Goal: Check status: Check status

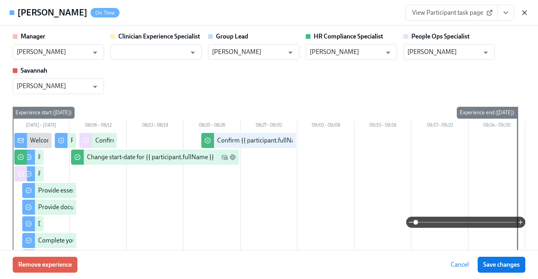
click at [524, 15] on icon "button" at bounding box center [525, 13] width 8 height 8
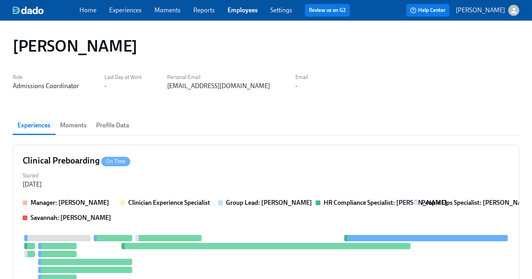
drag, startPoint x: 238, startPoint y: 12, endPoint x: 241, endPoint y: 15, distance: 4.2
click at [238, 12] on link "Employees" at bounding box center [243, 10] width 30 height 8
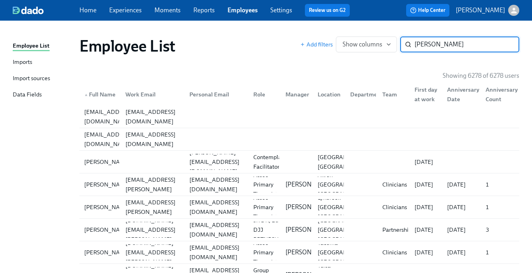
type input "[PERSON_NAME]"
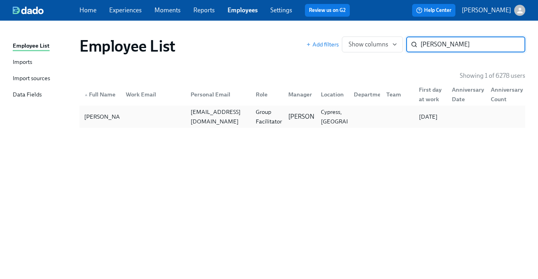
click at [269, 117] on div "Group Facilitator" at bounding box center [269, 116] width 33 height 19
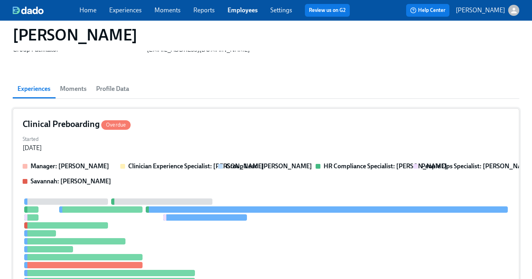
scroll to position [41, 0]
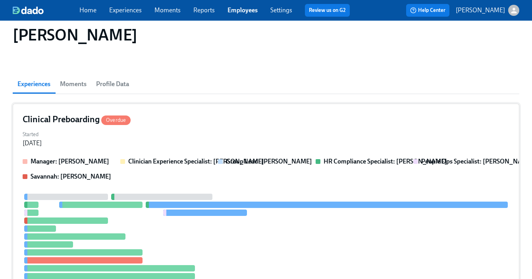
click at [271, 127] on div "Clinical Preboarding Overdue Started [DATE] Manager: [PERSON_NAME] Clinician Ex…" at bounding box center [266, 222] width 507 height 237
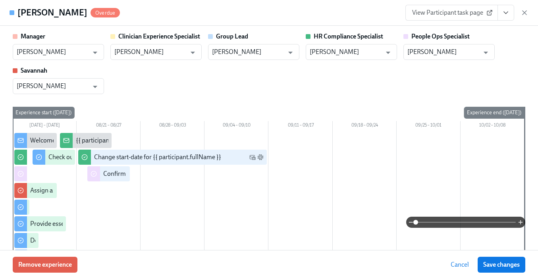
click at [504, 15] on icon "View task page" at bounding box center [506, 13] width 8 height 8
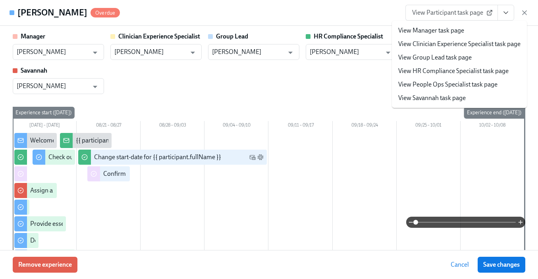
click at [464, 85] on link "View People Ops Specialist task page" at bounding box center [447, 84] width 99 height 9
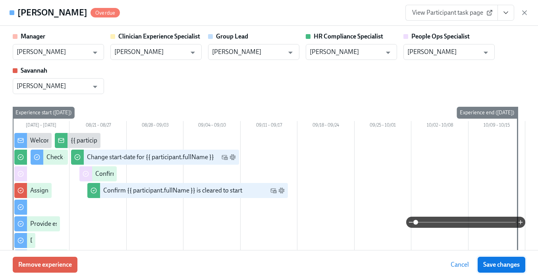
click at [492, 270] on button "Save changes" at bounding box center [502, 265] width 48 height 16
click at [522, 10] on icon "button" at bounding box center [525, 13] width 8 height 8
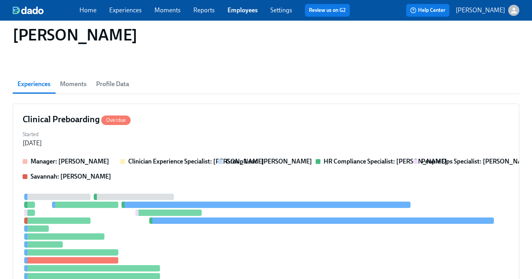
click at [244, 12] on link "Employees" at bounding box center [243, 10] width 30 height 8
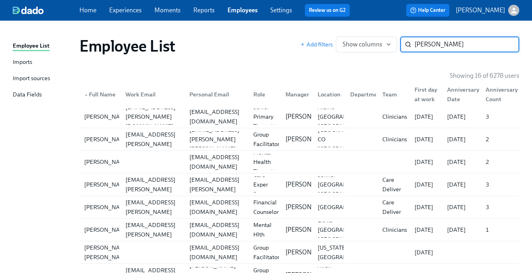
type input "[PERSON_NAME]"
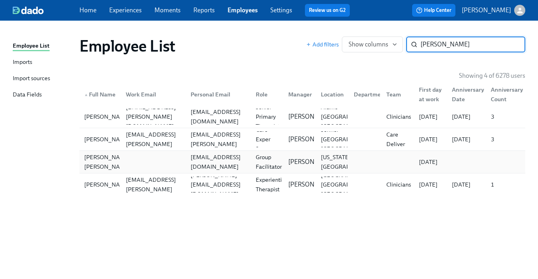
click at [235, 160] on div "[EMAIL_ADDRESS][DOMAIN_NAME]" at bounding box center [218, 161] width 62 height 19
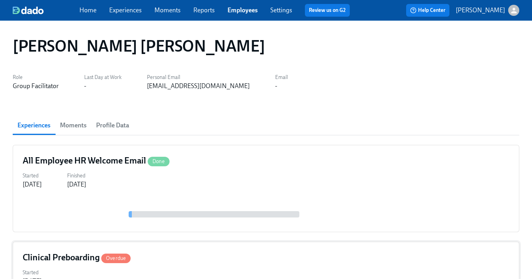
click at [216, 253] on div "Clinical Preboarding Overdue" at bounding box center [266, 258] width 487 height 12
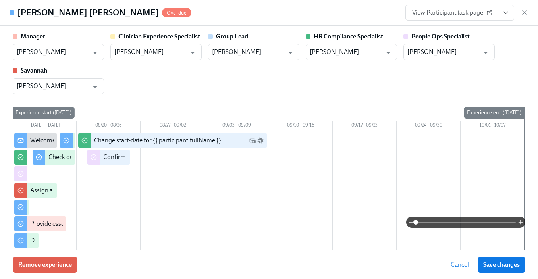
click at [502, 10] on icon "View task page" at bounding box center [506, 13] width 8 height 8
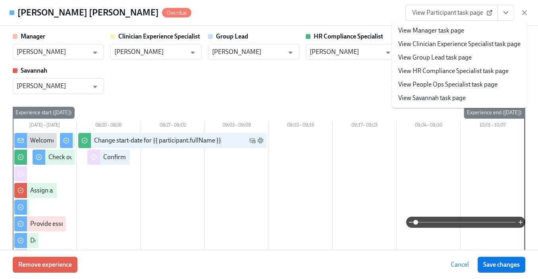
click at [478, 87] on link "View People Ops Specialist task page" at bounding box center [447, 84] width 99 height 9
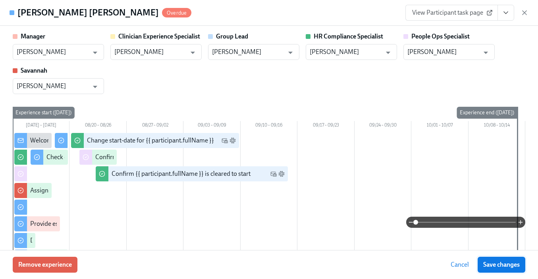
click at [489, 262] on span "Save changes" at bounding box center [501, 265] width 37 height 8
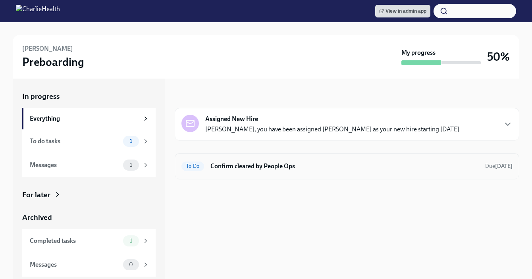
click at [287, 156] on div "To Do Confirm cleared by People Ops Due in 3 days" at bounding box center [347, 166] width 345 height 26
click at [281, 163] on h6 "Confirm cleared by People Ops" at bounding box center [344, 166] width 268 height 9
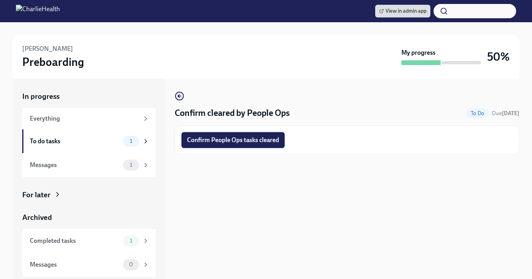
click at [268, 141] on span "Confirm People Ops tasks cleared" at bounding box center [233, 140] width 92 height 8
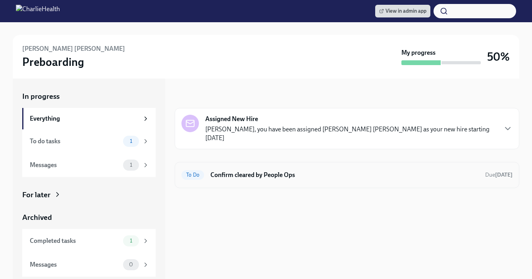
click at [370, 171] on h6 "Confirm cleared by People Ops" at bounding box center [344, 175] width 268 height 9
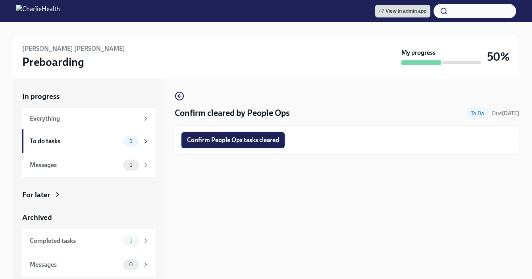
click at [252, 142] on span "Confirm People Ops tasks cleared" at bounding box center [233, 140] width 92 height 8
